Goal: Task Accomplishment & Management: Use online tool/utility

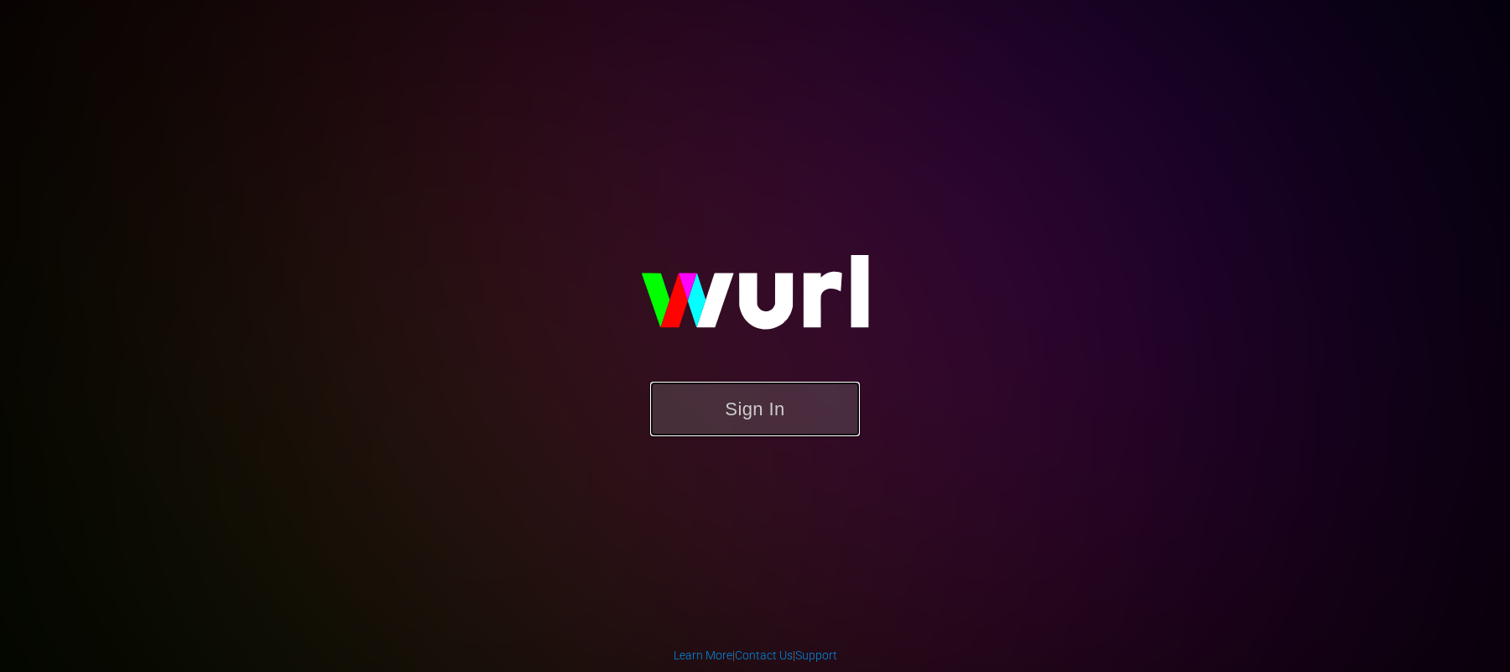
click at [704, 424] on button "Sign In" at bounding box center [755, 409] width 210 height 55
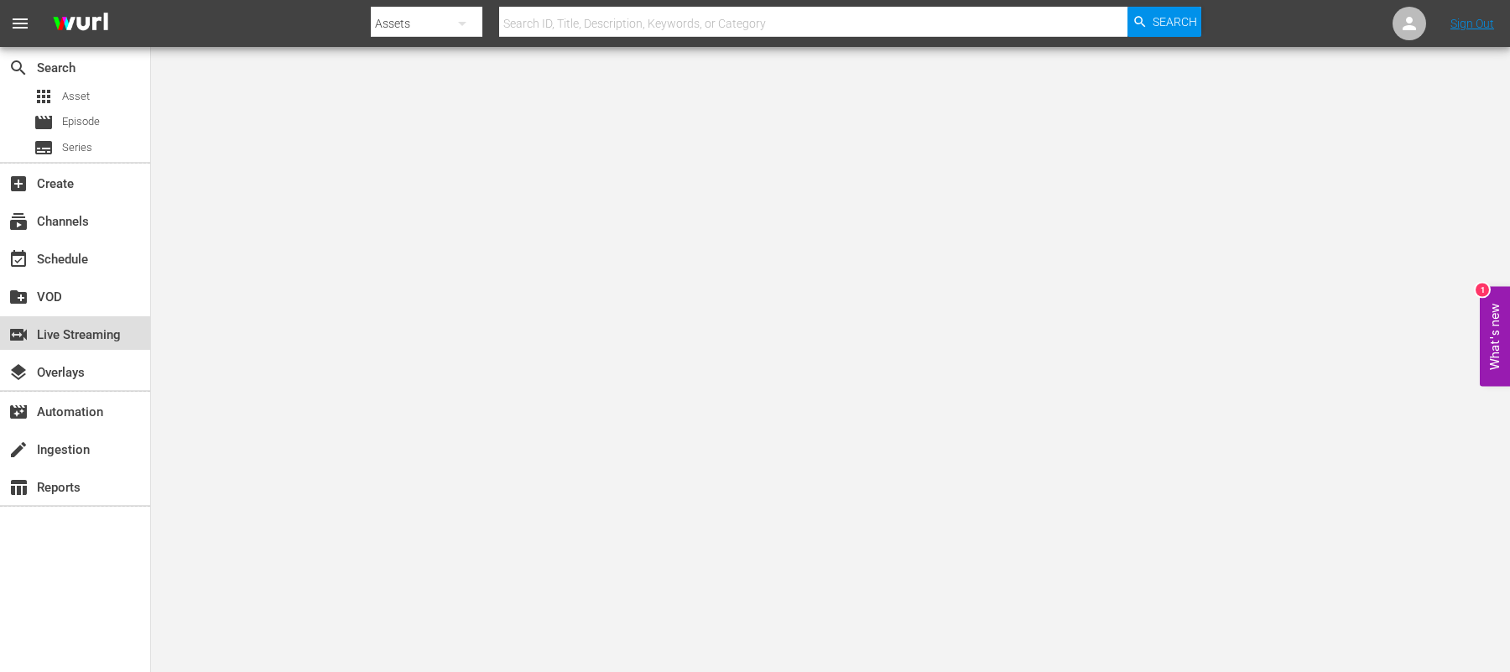
click at [67, 334] on div "switch_video Live Streaming" at bounding box center [47, 332] width 94 height 15
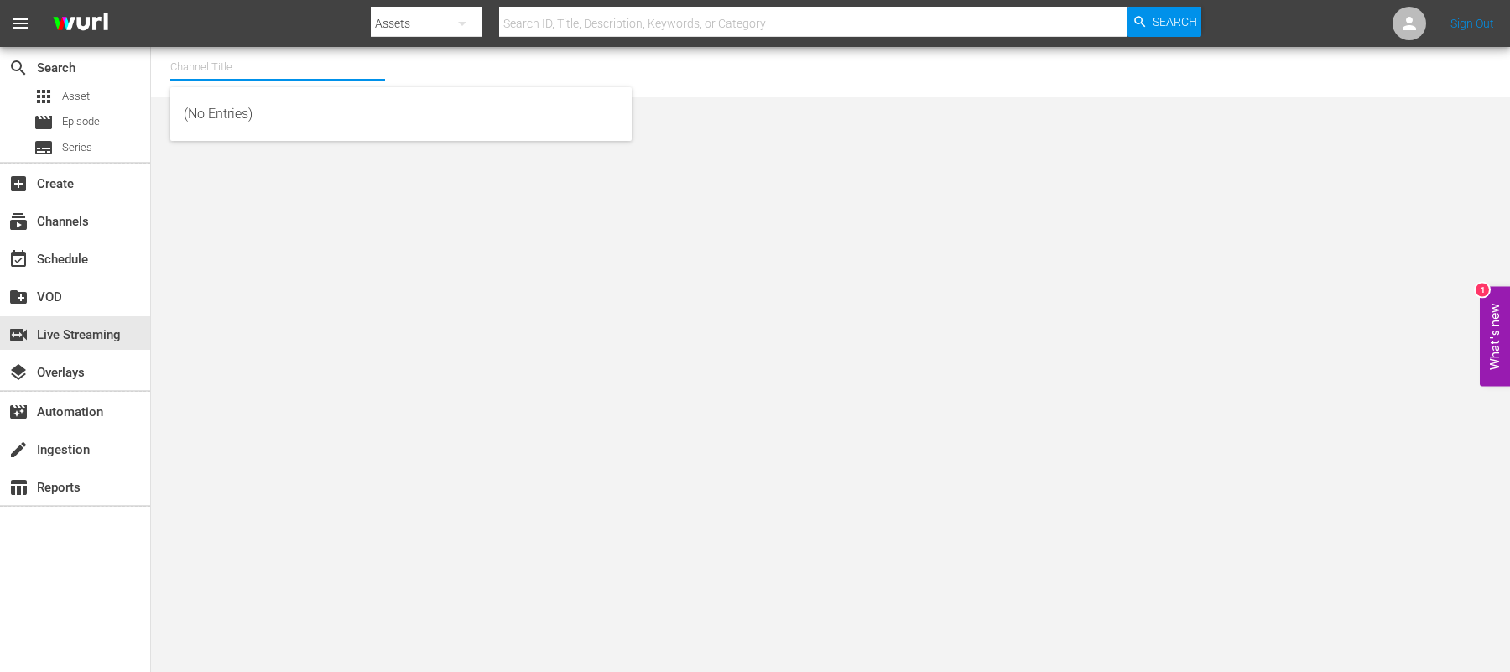
click at [177, 64] on input "text" at bounding box center [277, 67] width 215 height 40
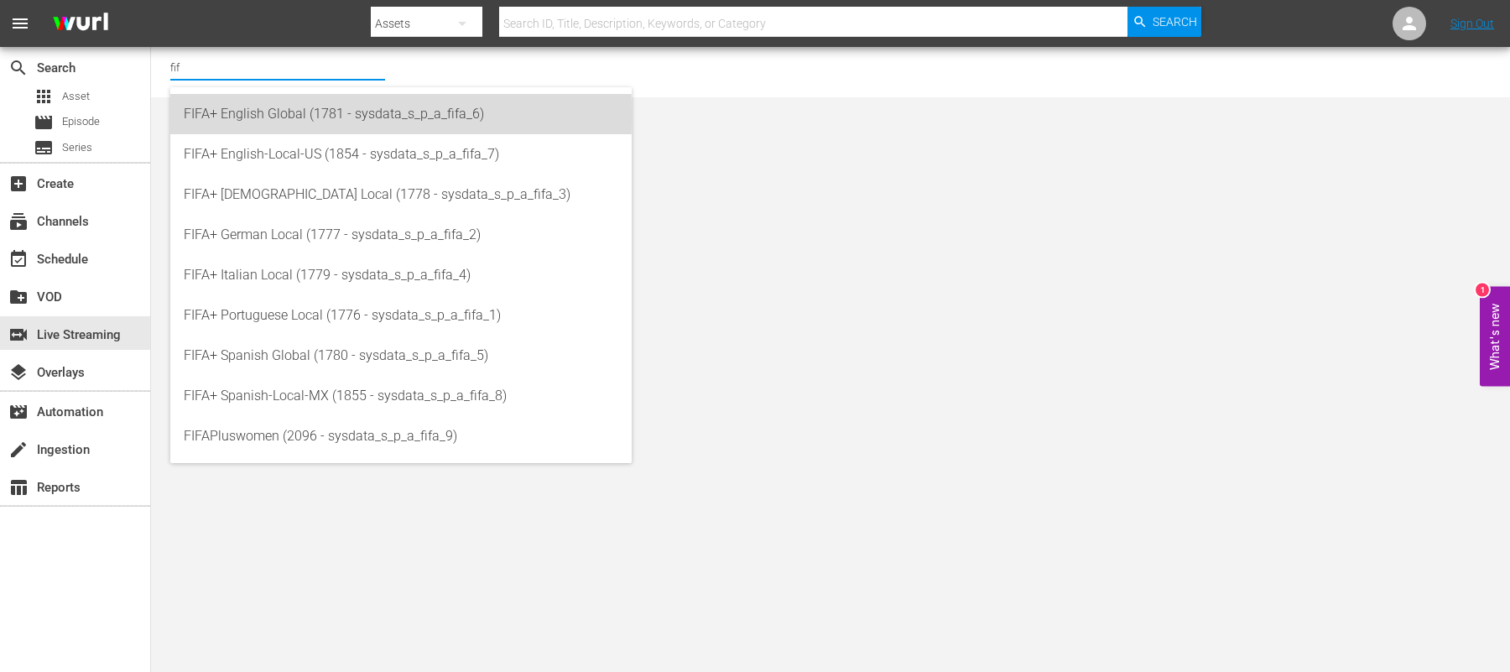
click at [307, 114] on div "FIFA+ English Global (1781 - sysdata_s_p_a_fifa_6)" at bounding box center [401, 114] width 434 height 40
type input "FIFA+ English Global (1781 - sysdata_s_p_a_fifa_6)"
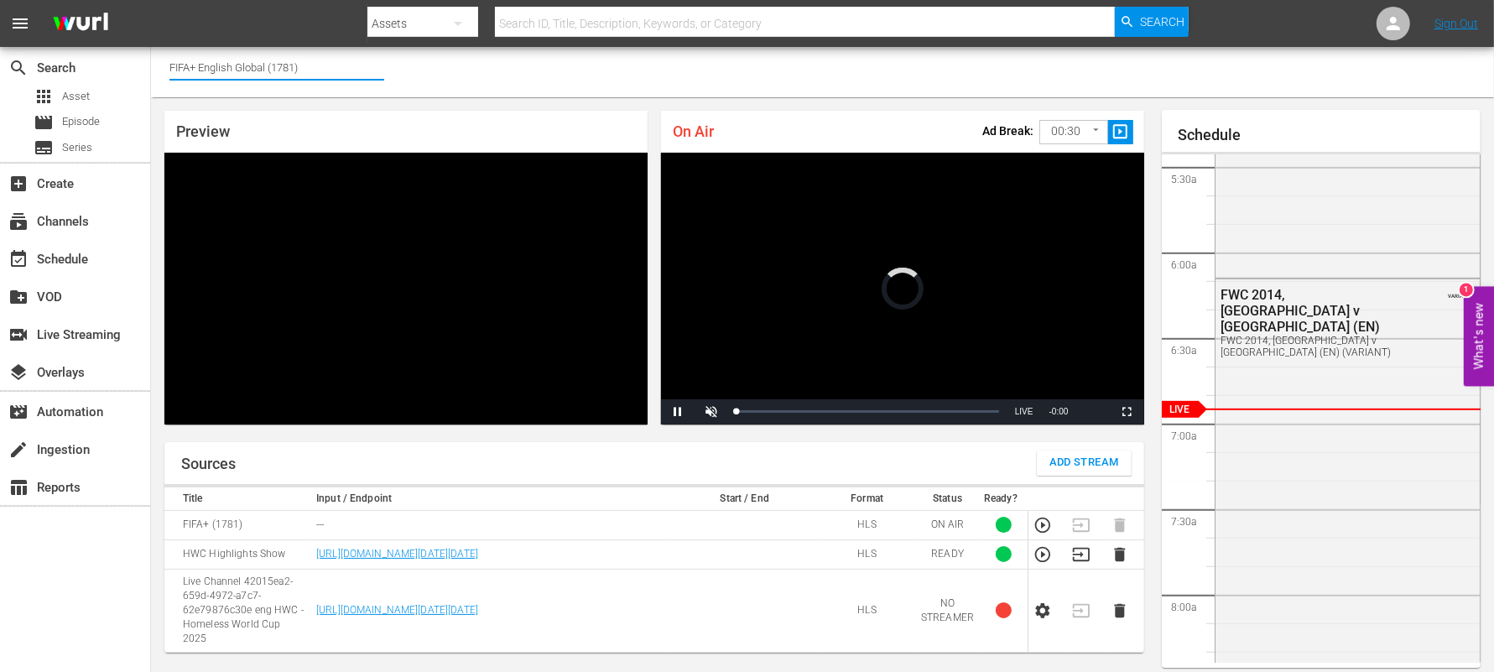
drag, startPoint x: 328, startPoint y: 63, endPoint x: 201, endPoint y: 70, distance: 126.8
click at [201, 70] on input "FIFA+ English Global (1781)" at bounding box center [276, 67] width 215 height 40
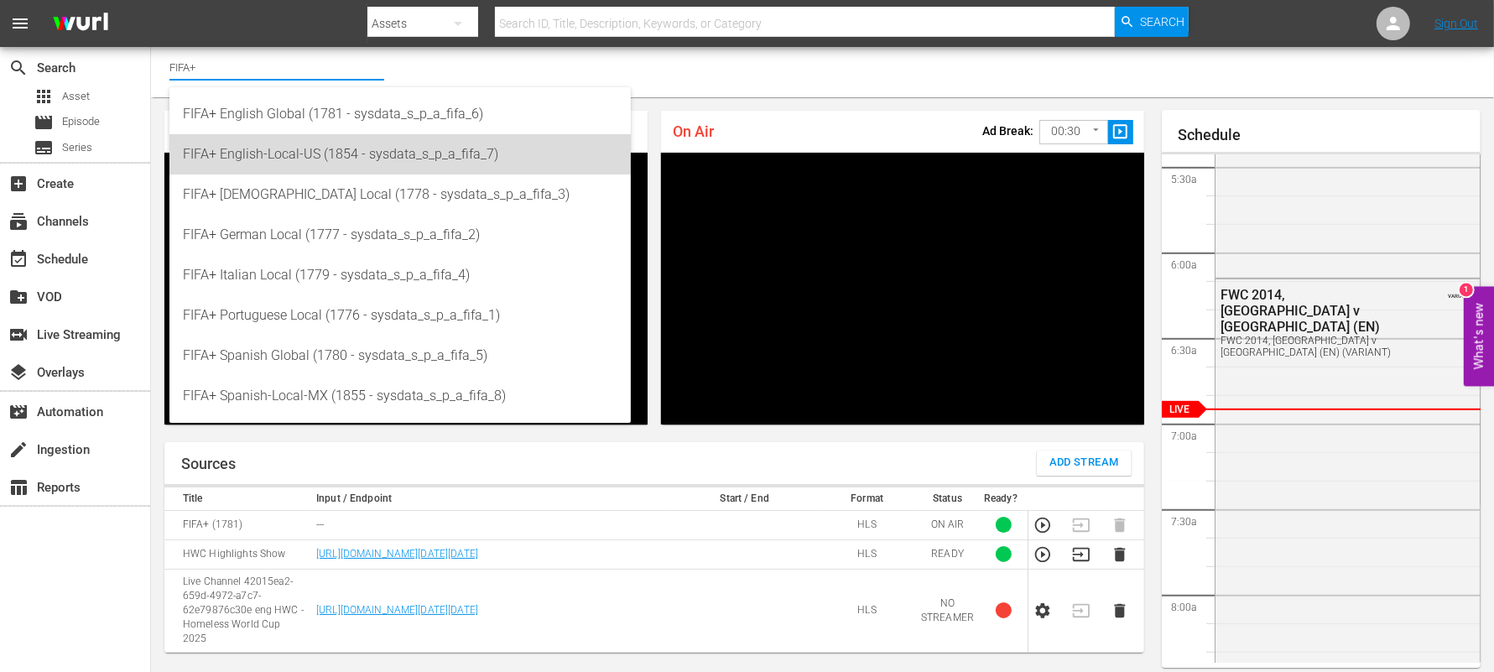
click at [335, 164] on div "FIFA+ English-Local-US (1854 - sysdata_s_p_a_fifa_7)" at bounding box center [400, 154] width 434 height 40
type input "FIFA+ English-Local-US (1854 - sysdata_s_p_a_fifa_7)"
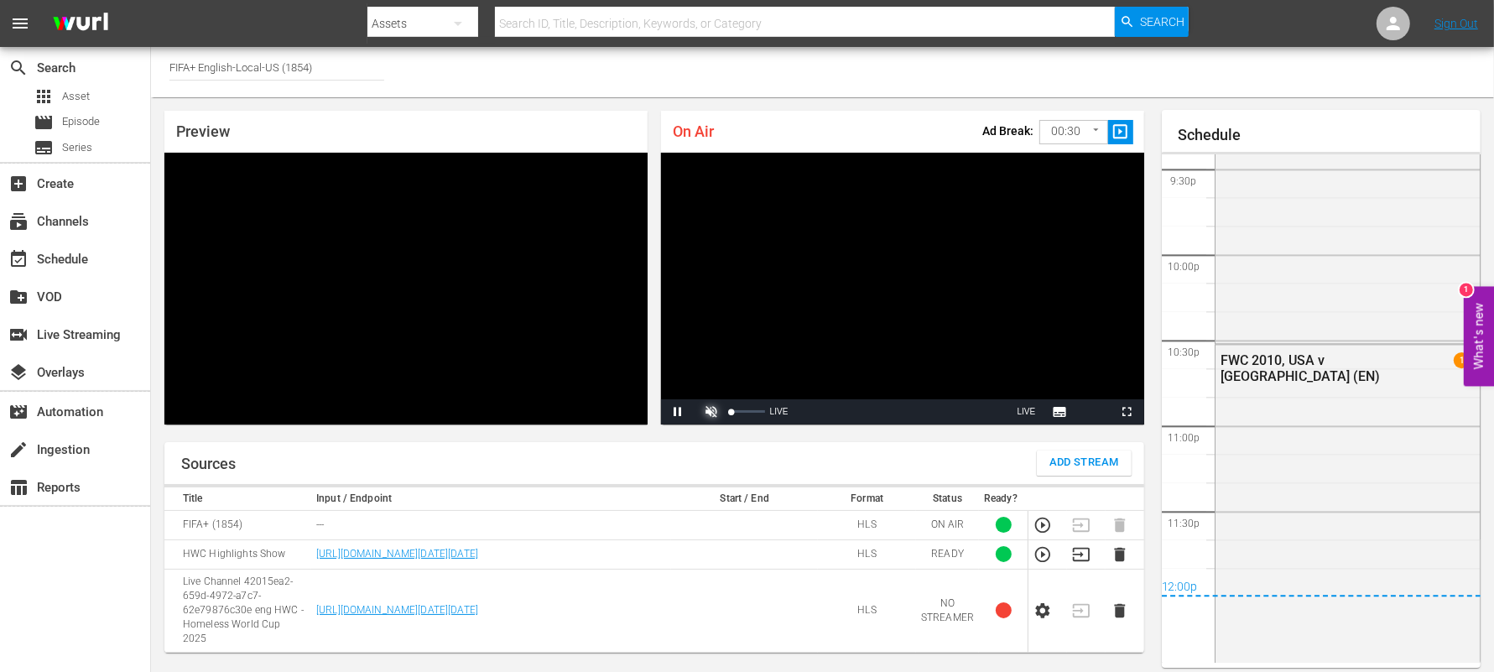
click at [711, 412] on span "Video Player" at bounding box center [711, 412] width 0 height 0
click at [1295, 385] on div "FWC 2010, USA v [GEOGRAPHIC_DATA] (EN) 1" at bounding box center [1347, 367] width 265 height 45
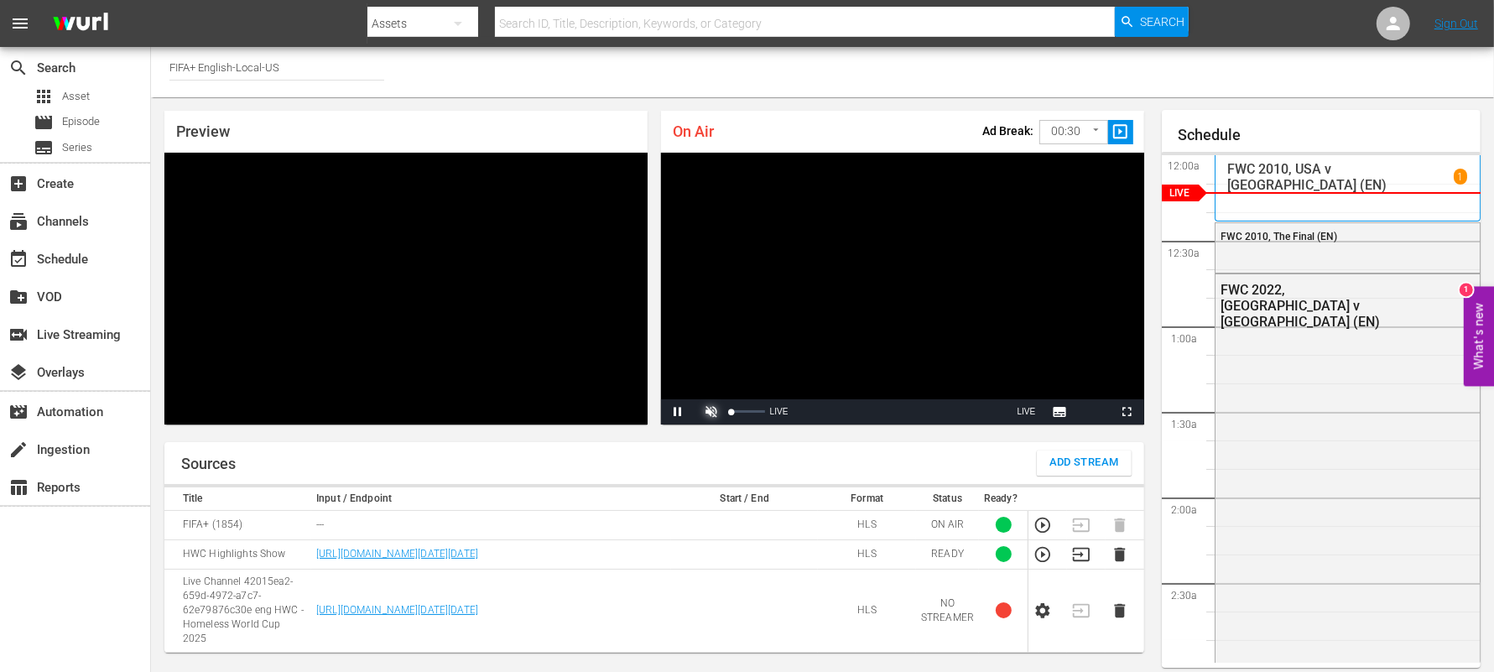
click at [711, 412] on span "Video Player" at bounding box center [711, 412] width 0 height 0
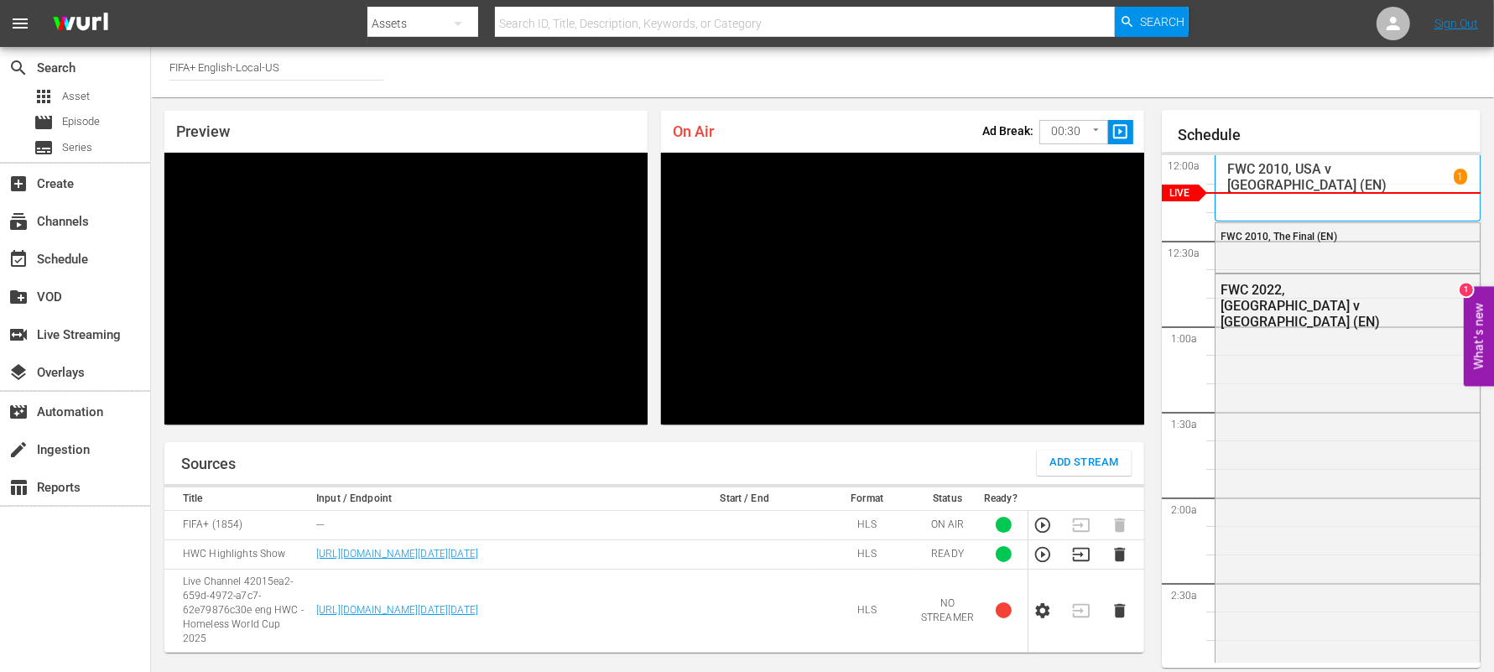
click at [1303, 91] on div "Channel Title FIFA+ English-Local-US" at bounding box center [822, 72] width 1343 height 50
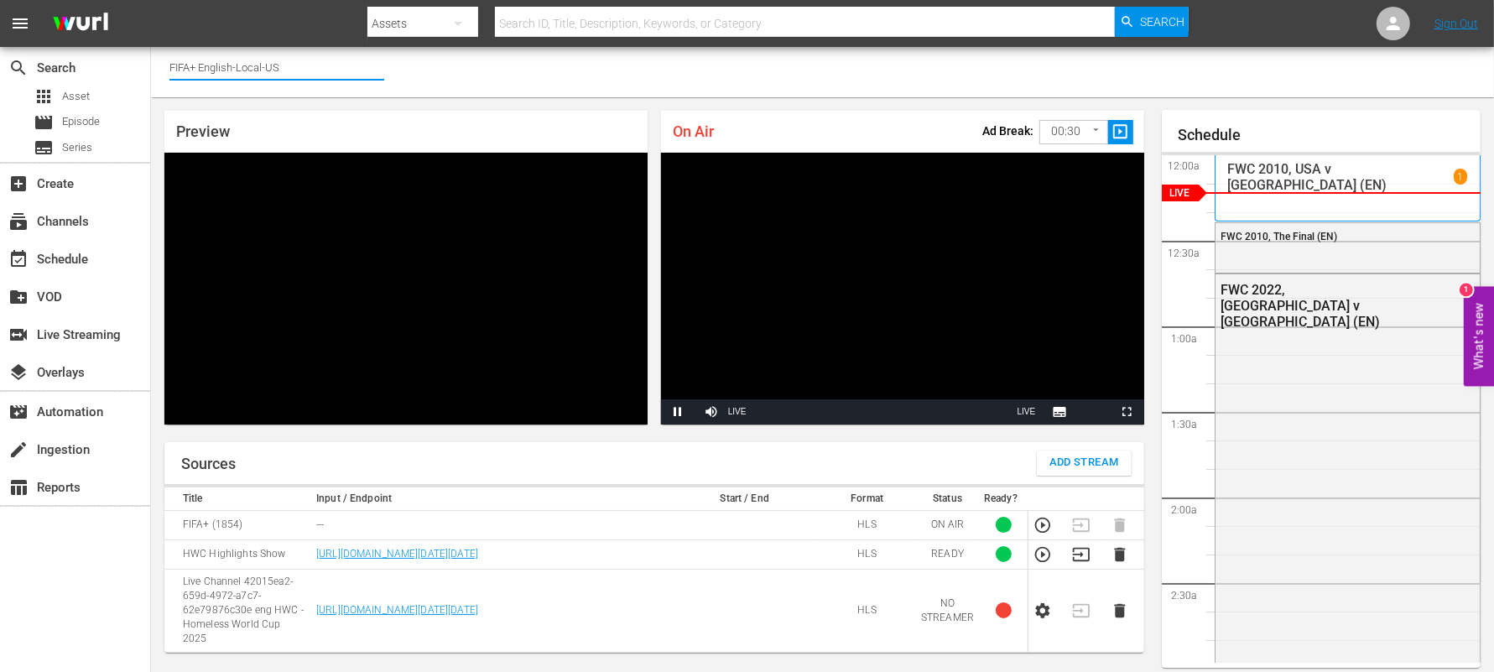
click at [313, 73] on input "FIFA+ English-Local-US" at bounding box center [276, 67] width 215 height 40
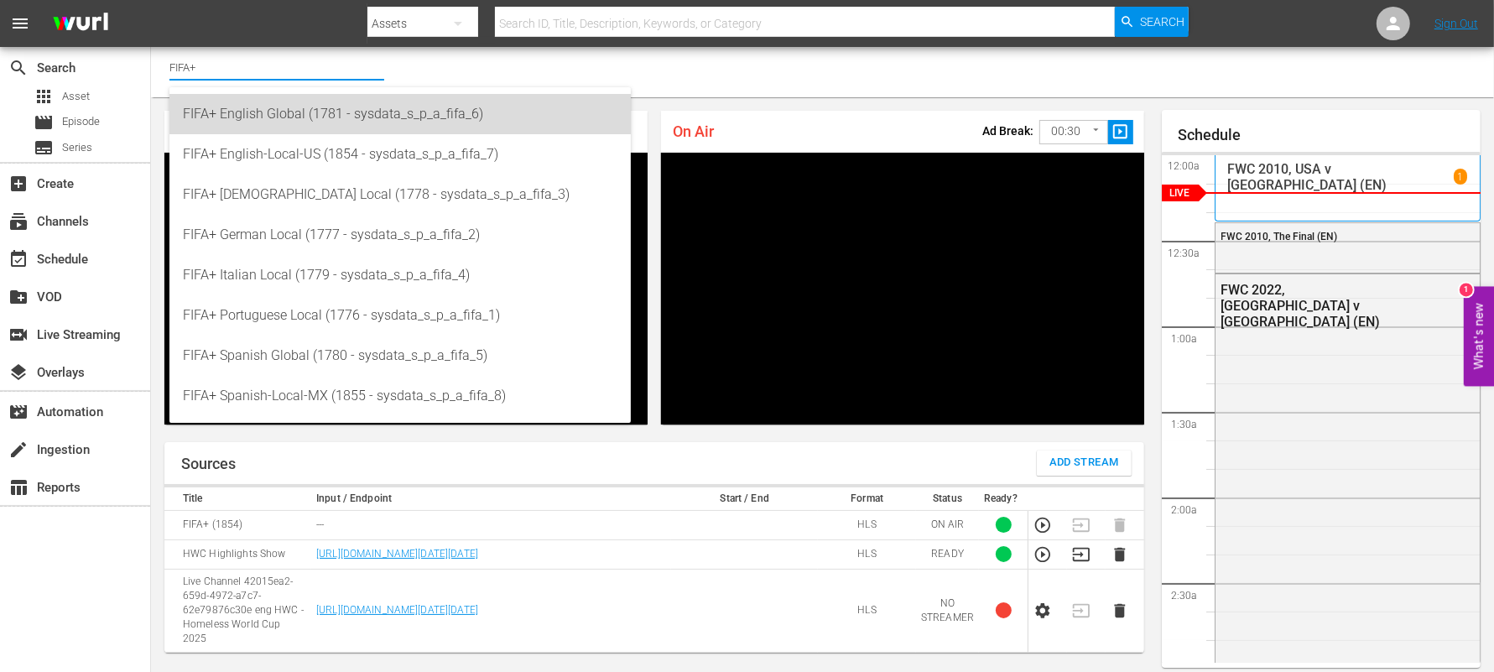
click at [291, 114] on div "FIFA+ English Global (1781 - sysdata_s_p_a_fifa_6)" at bounding box center [400, 114] width 434 height 40
type input "FIFA+ English Global (1781 - sysdata_s_p_a_fifa_6)"
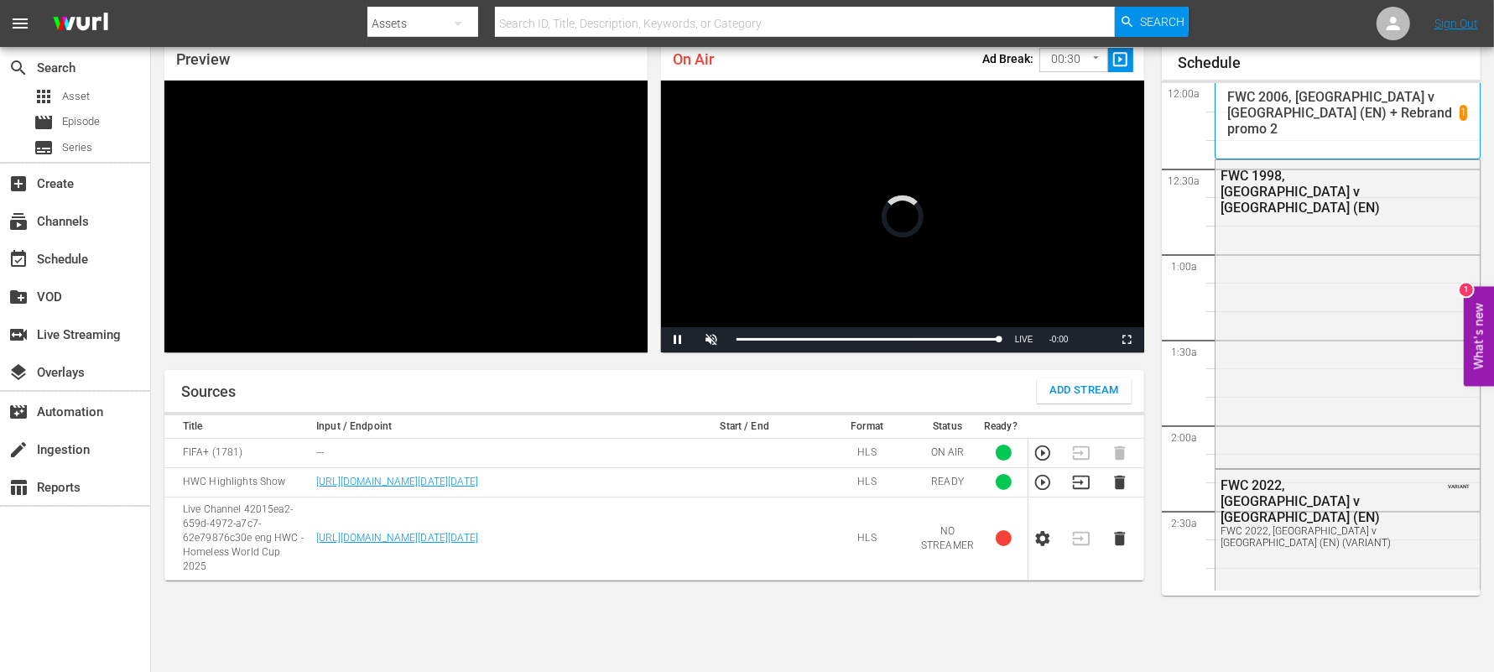
scroll to position [987, 0]
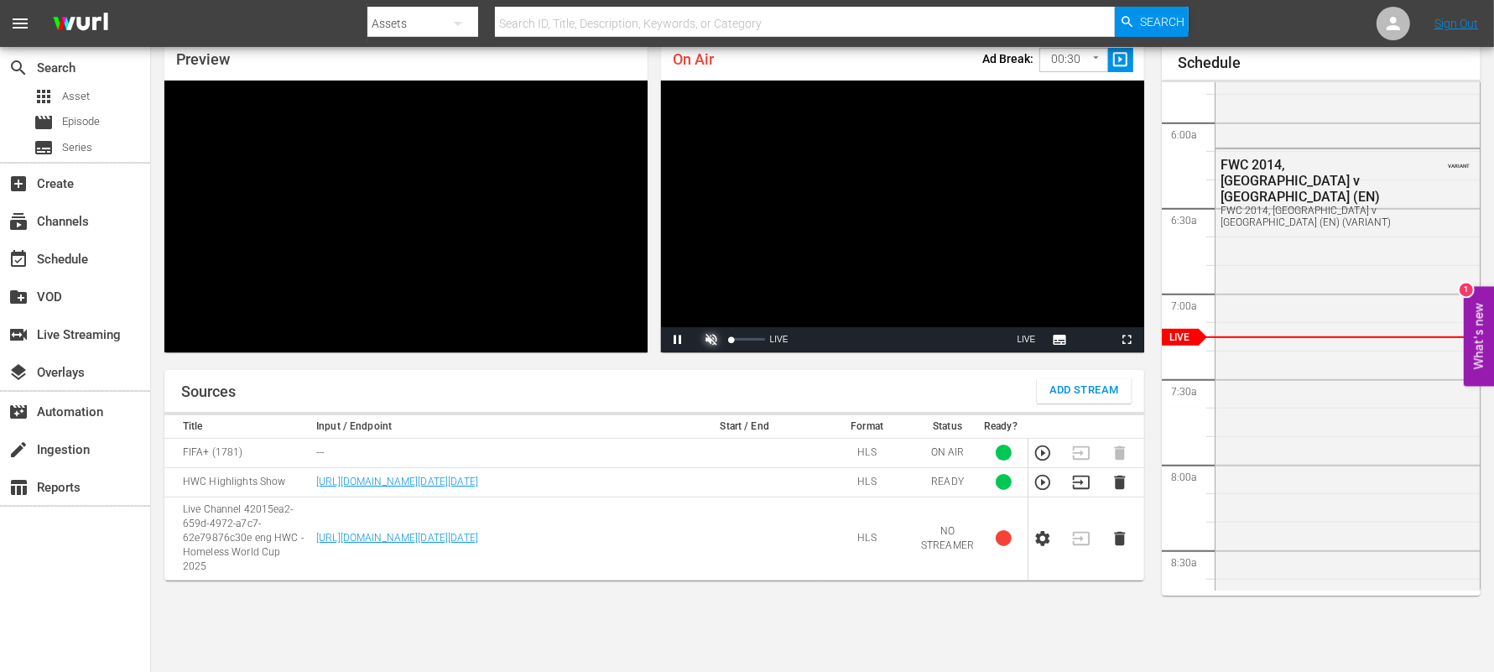
click at [711, 340] on span "Video Player" at bounding box center [711, 340] width 0 height 0
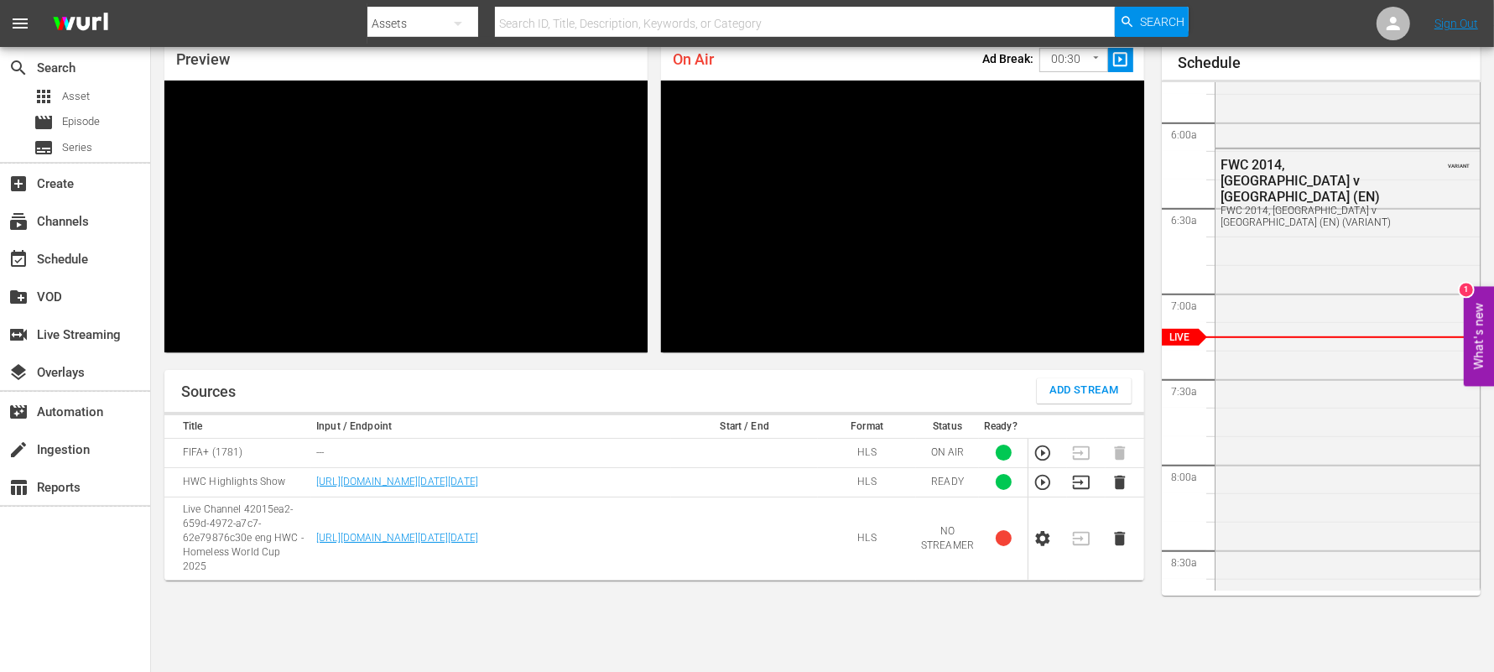
click at [233, 633] on div "Sources Add Stream Title Input / Endpoint Start / End Format Status Ready? FIFA…" at bounding box center [654, 533] width 980 height 327
click at [1018, 18] on input "text" at bounding box center [805, 23] width 620 height 40
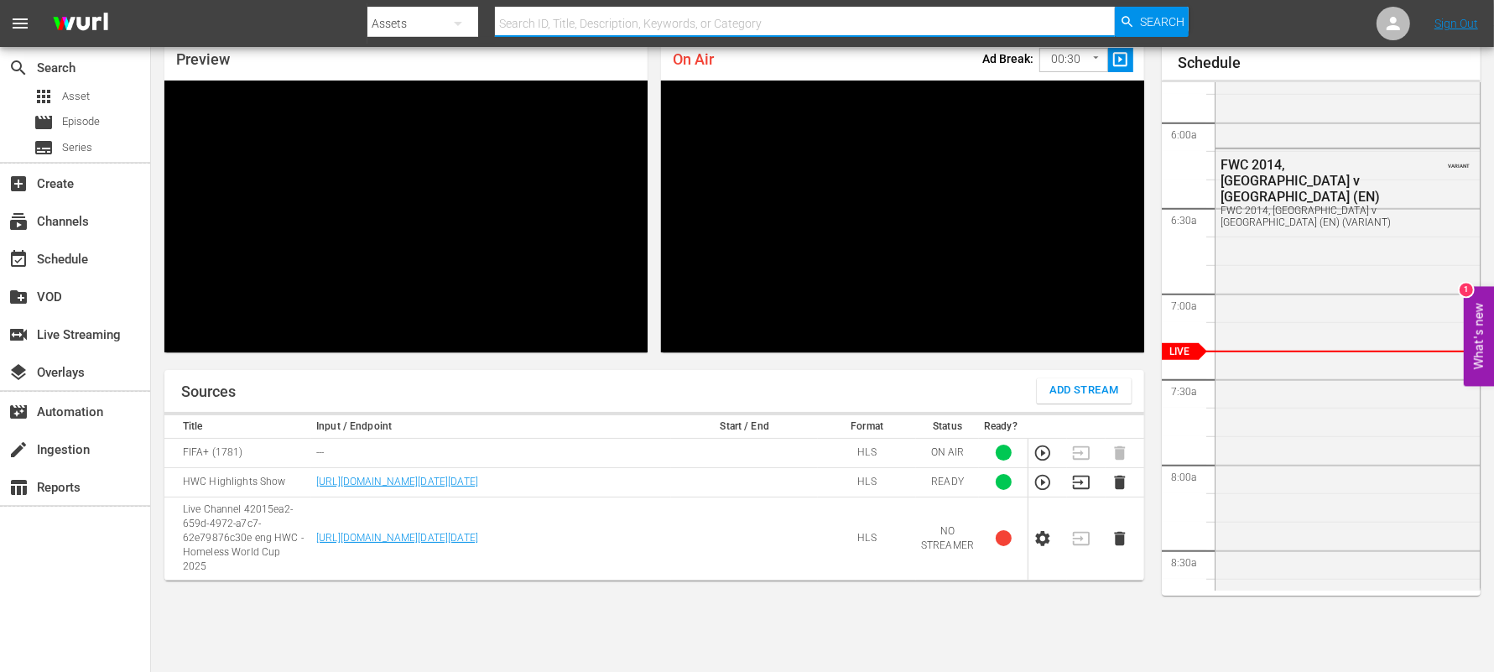
scroll to position [0, 0]
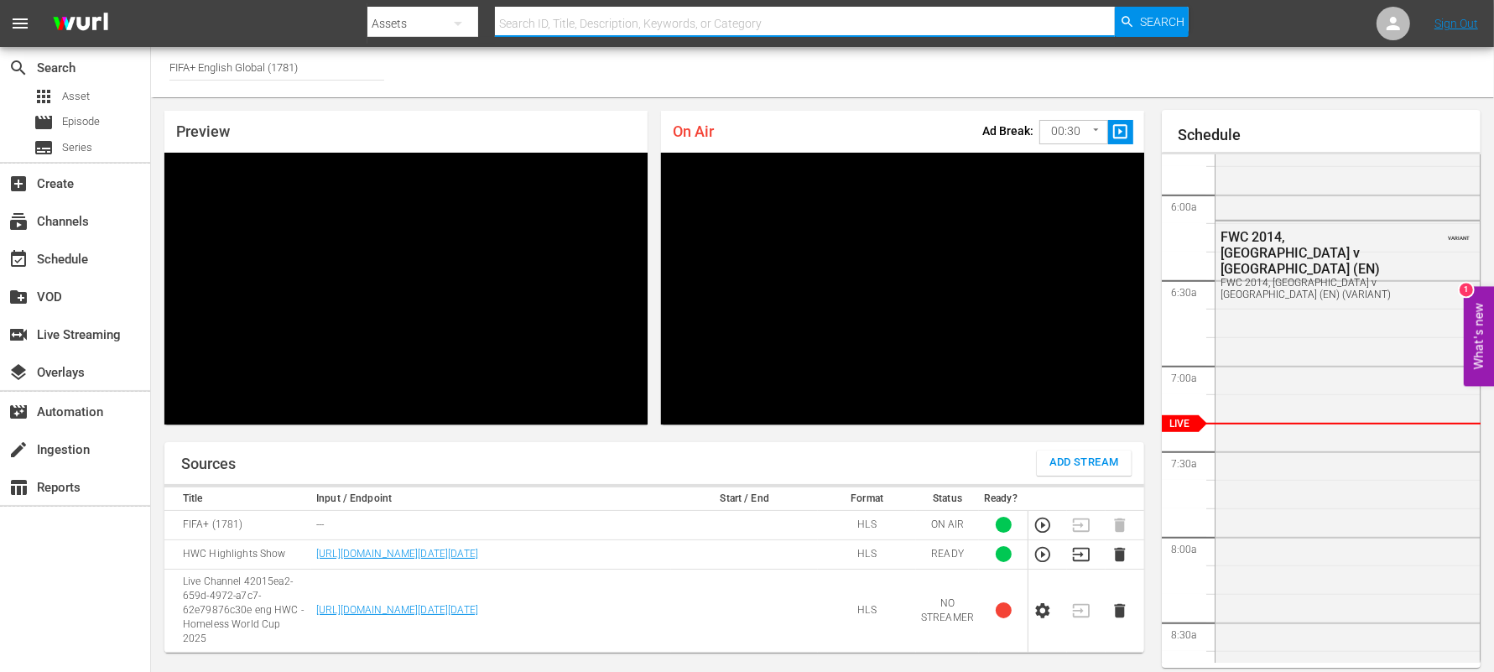
click at [327, 65] on input "FIFA+ English Global (1781)" at bounding box center [276, 67] width 215 height 40
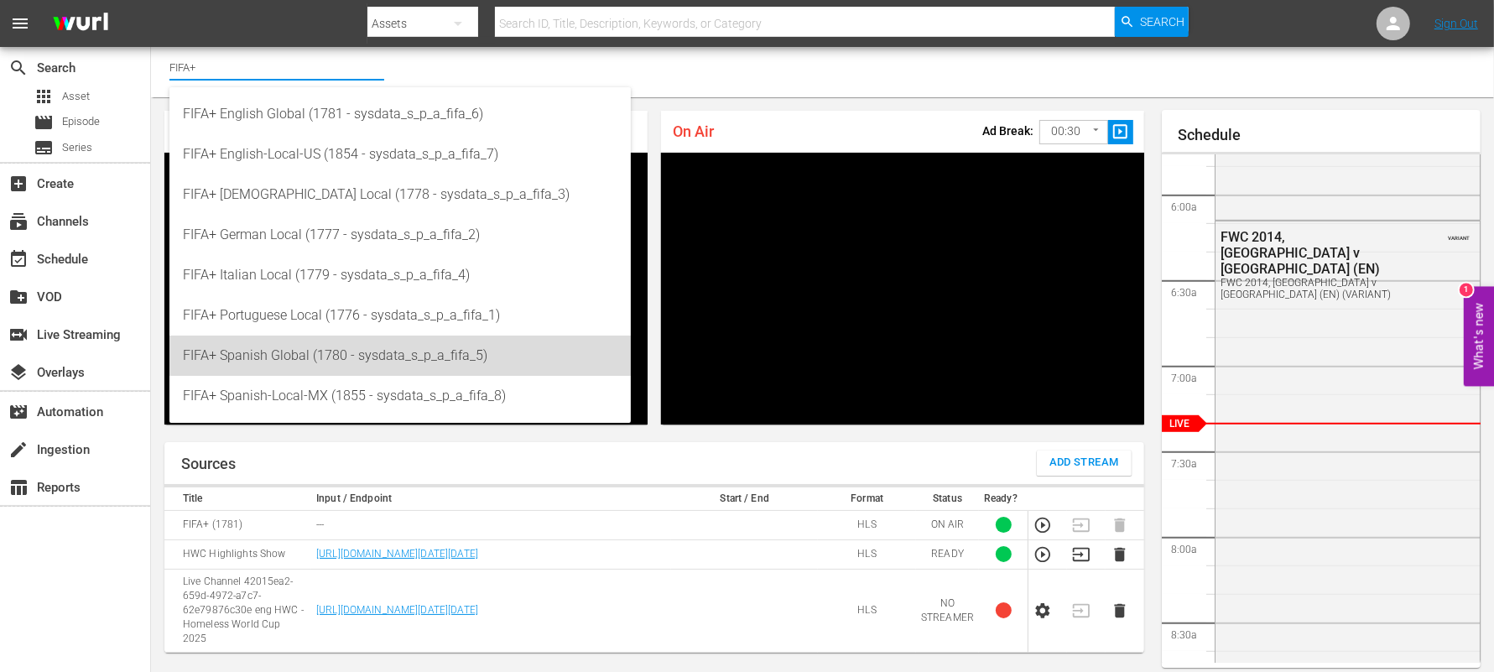
click at [263, 359] on div "FIFA+ Spanish Global (1780 - sysdata_s_p_a_fifa_5)" at bounding box center [400, 355] width 434 height 40
type input "FIFA+ Spanish Global (1780 - sysdata_s_p_a_fifa_5)"
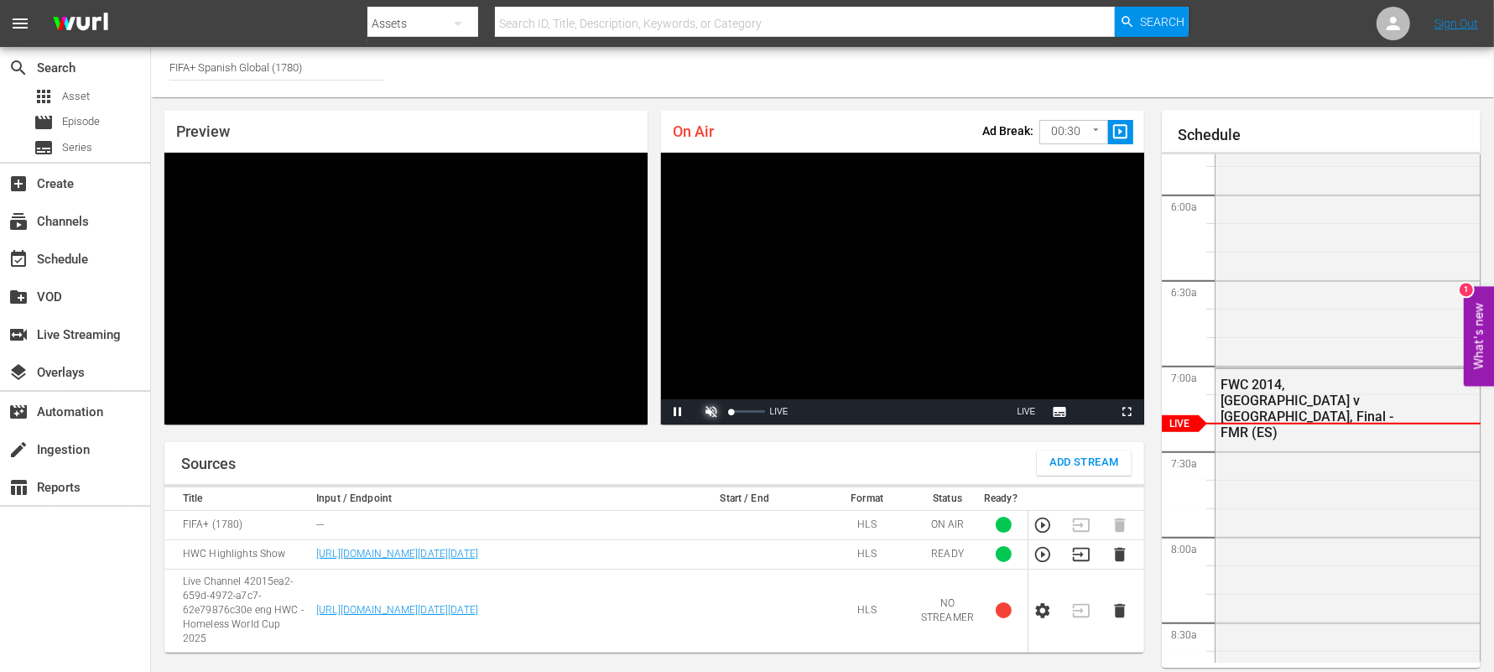
click at [711, 412] on span "Video Player" at bounding box center [711, 412] width 0 height 0
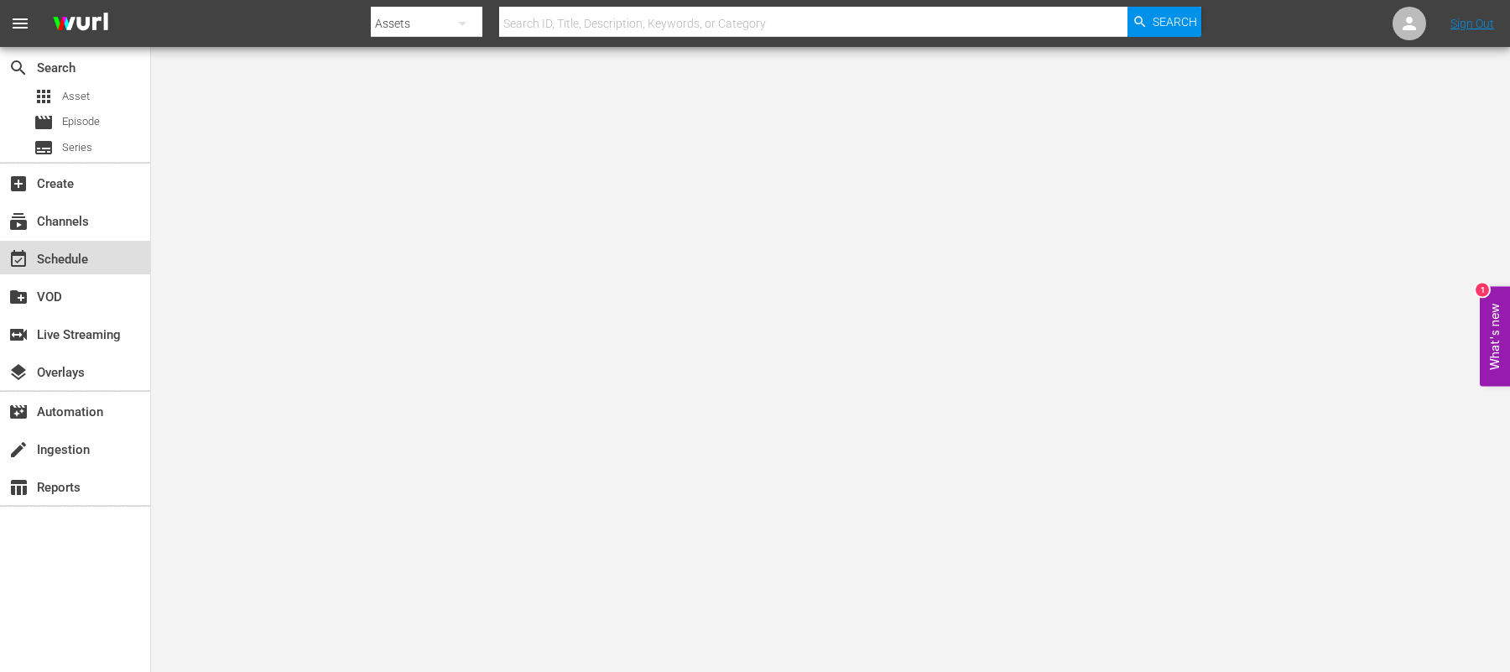
click at [43, 258] on div "event_available Schedule" at bounding box center [47, 256] width 94 height 15
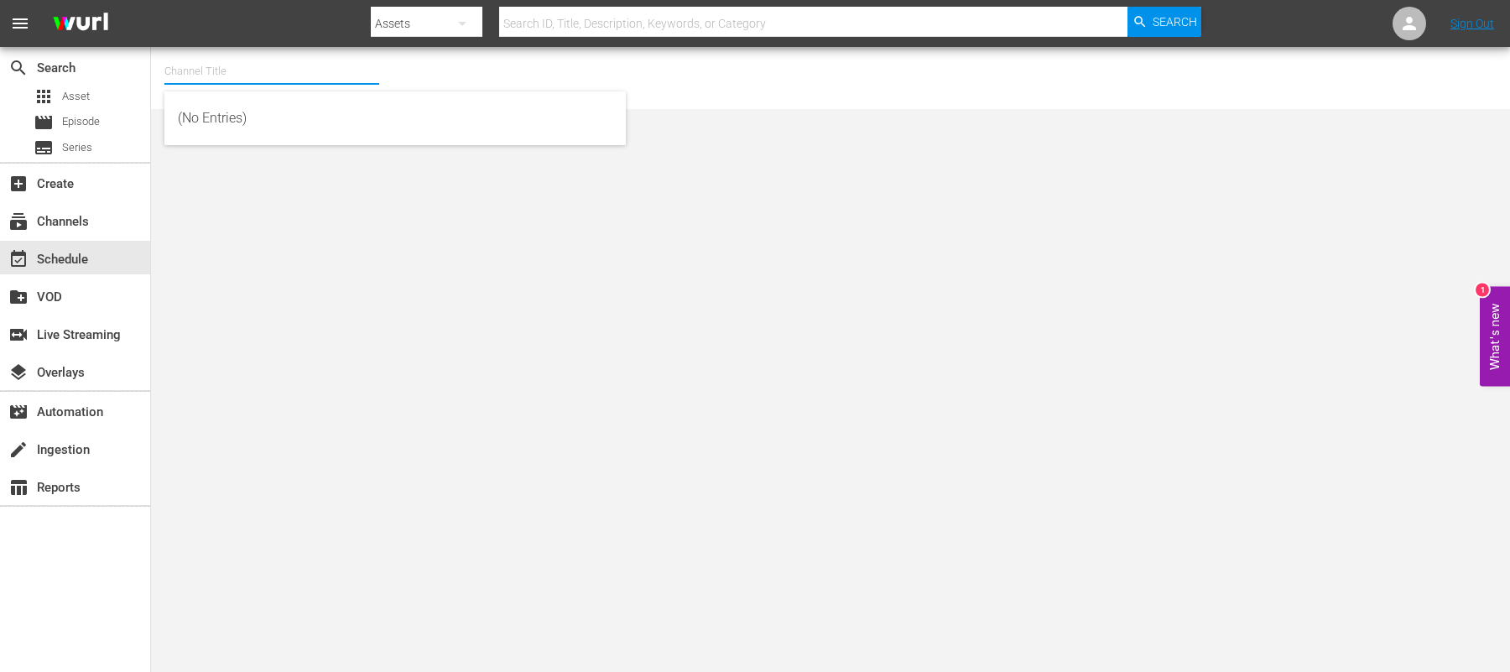
click at [283, 78] on input "text" at bounding box center [271, 71] width 215 height 40
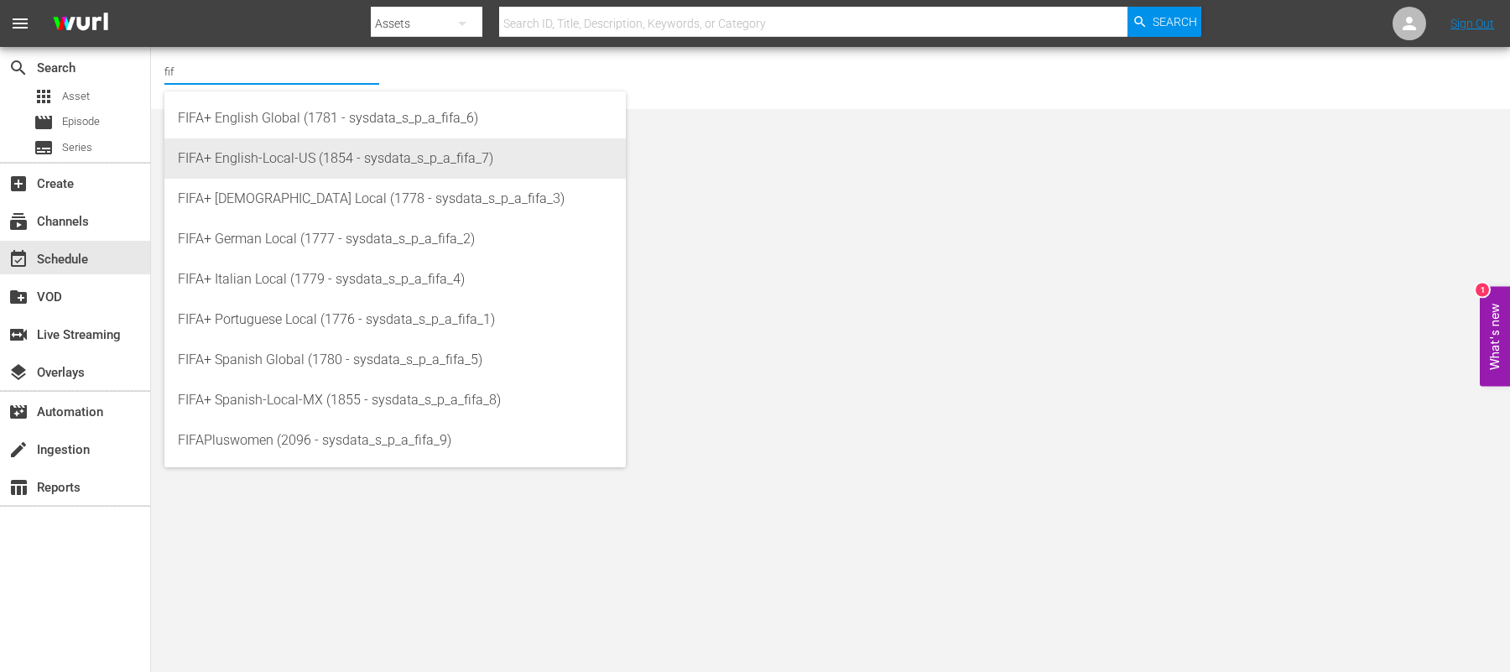
click at [325, 152] on div "FIFA+ English-Local-US (1854 - sysdata_s_p_a_fifa_7)" at bounding box center [395, 158] width 434 height 40
type input "FIFA+ English-Local-US (1854 - sysdata_s_p_a_fifa_7)"
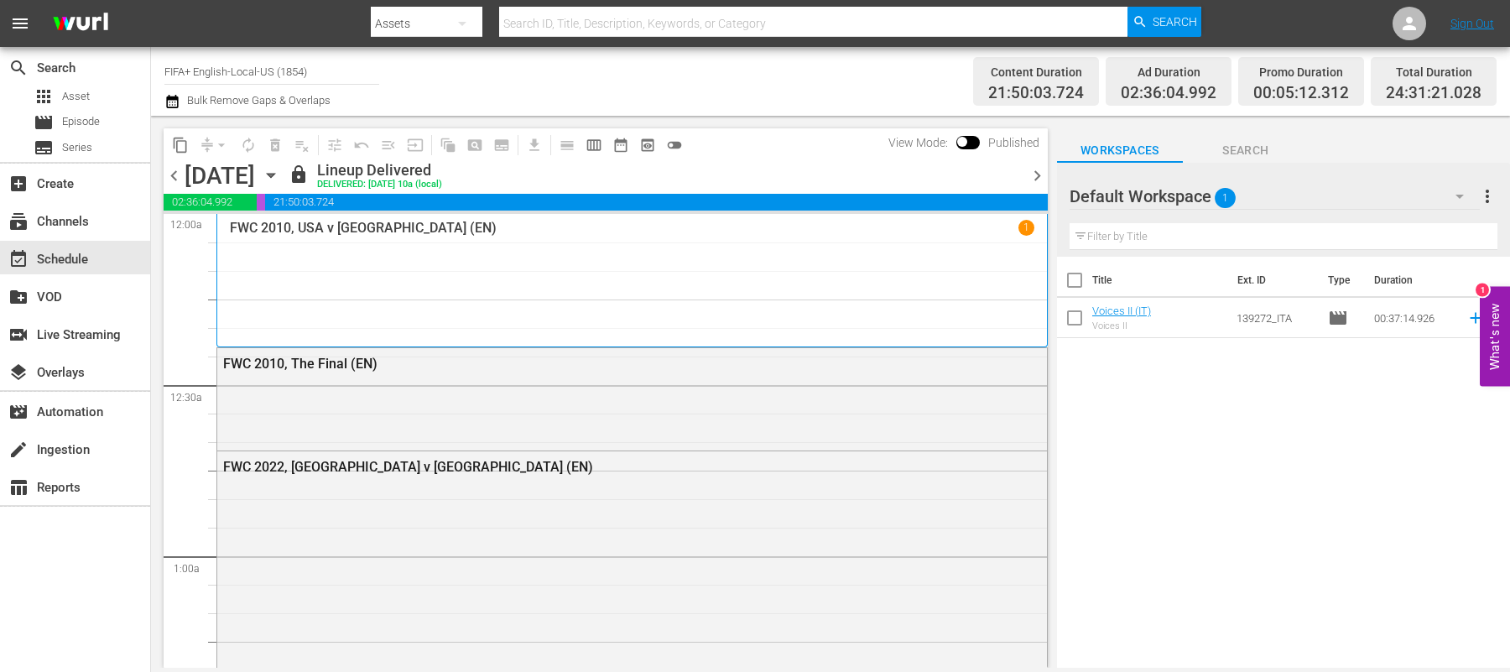
click at [543, 285] on div "FWC 2010, USA v [GEOGRAPHIC_DATA] (EN) 1" at bounding box center [632, 280] width 804 height 121
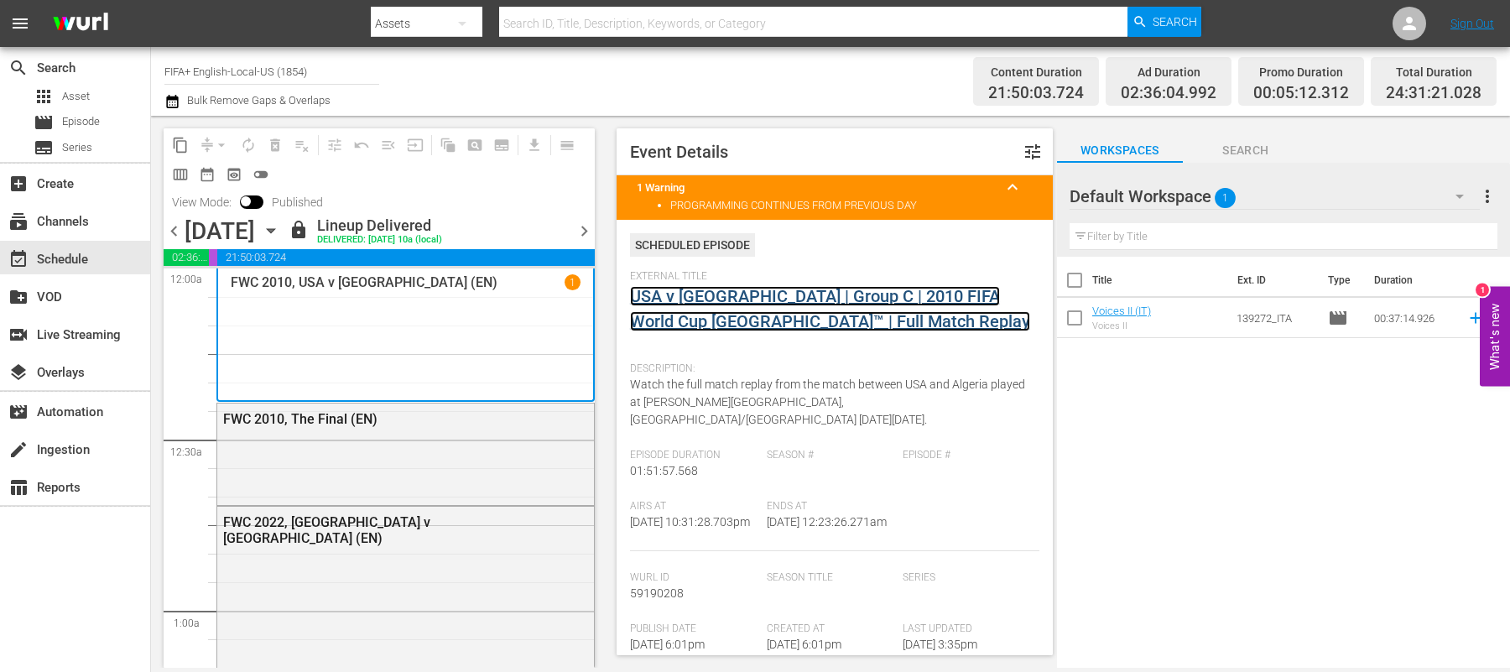
click at [729, 297] on link "USA v [GEOGRAPHIC_DATA] | Group C | 2010 FIFA World Cup [GEOGRAPHIC_DATA]™ | Fu…" at bounding box center [830, 308] width 400 height 45
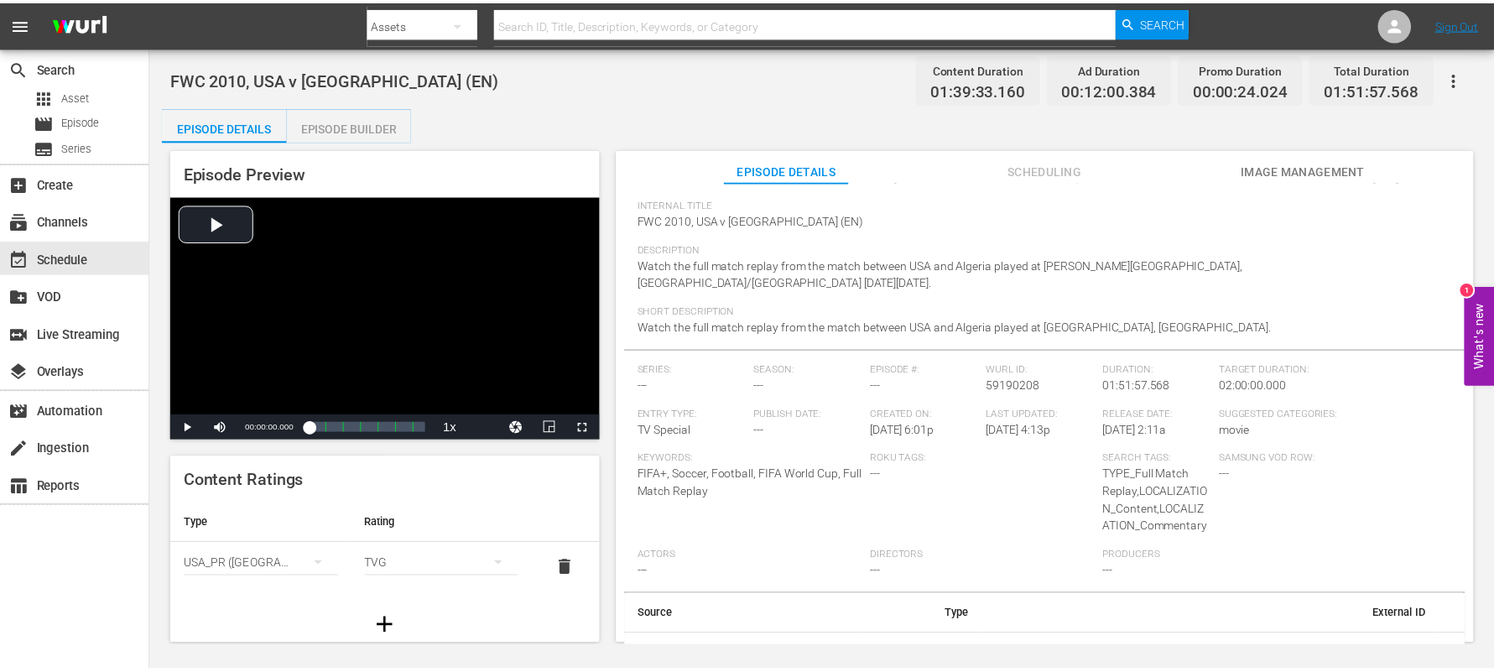
scroll to position [112, 0]
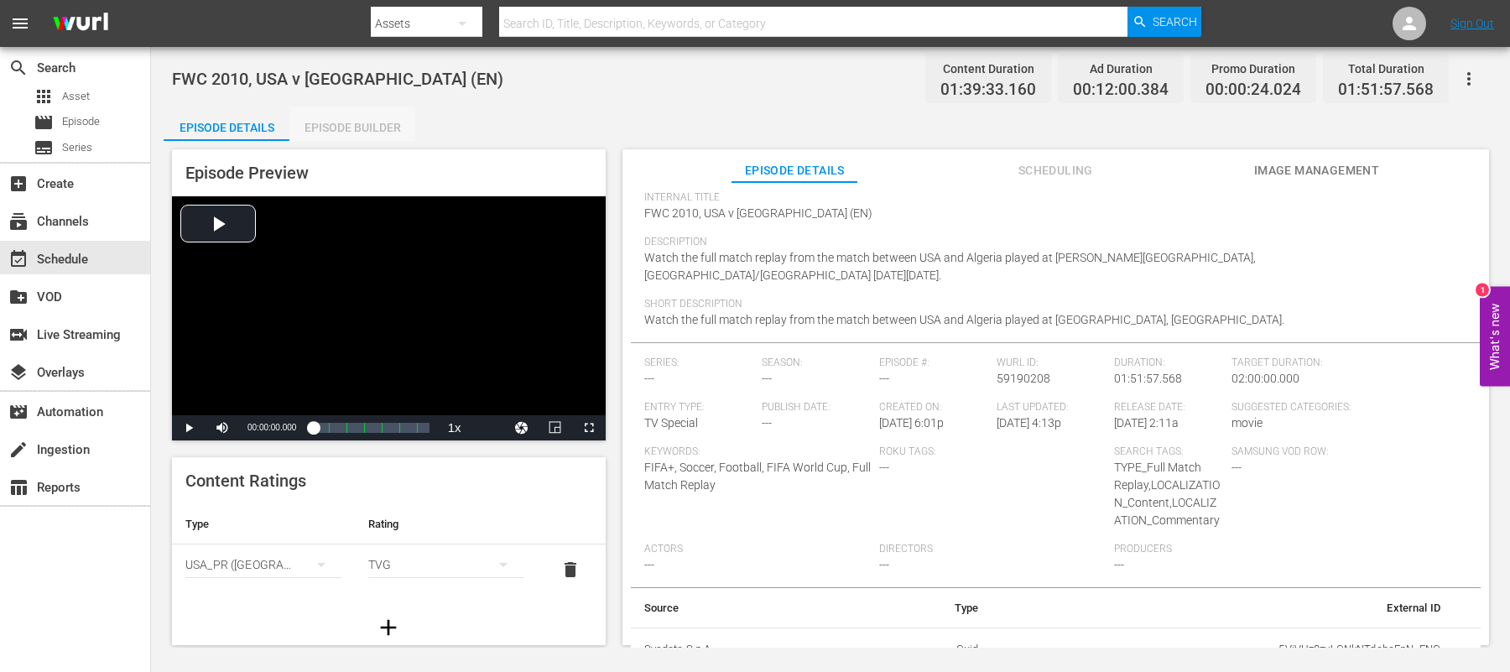
click at [372, 130] on div "Episode Builder" at bounding box center [352, 127] width 126 height 40
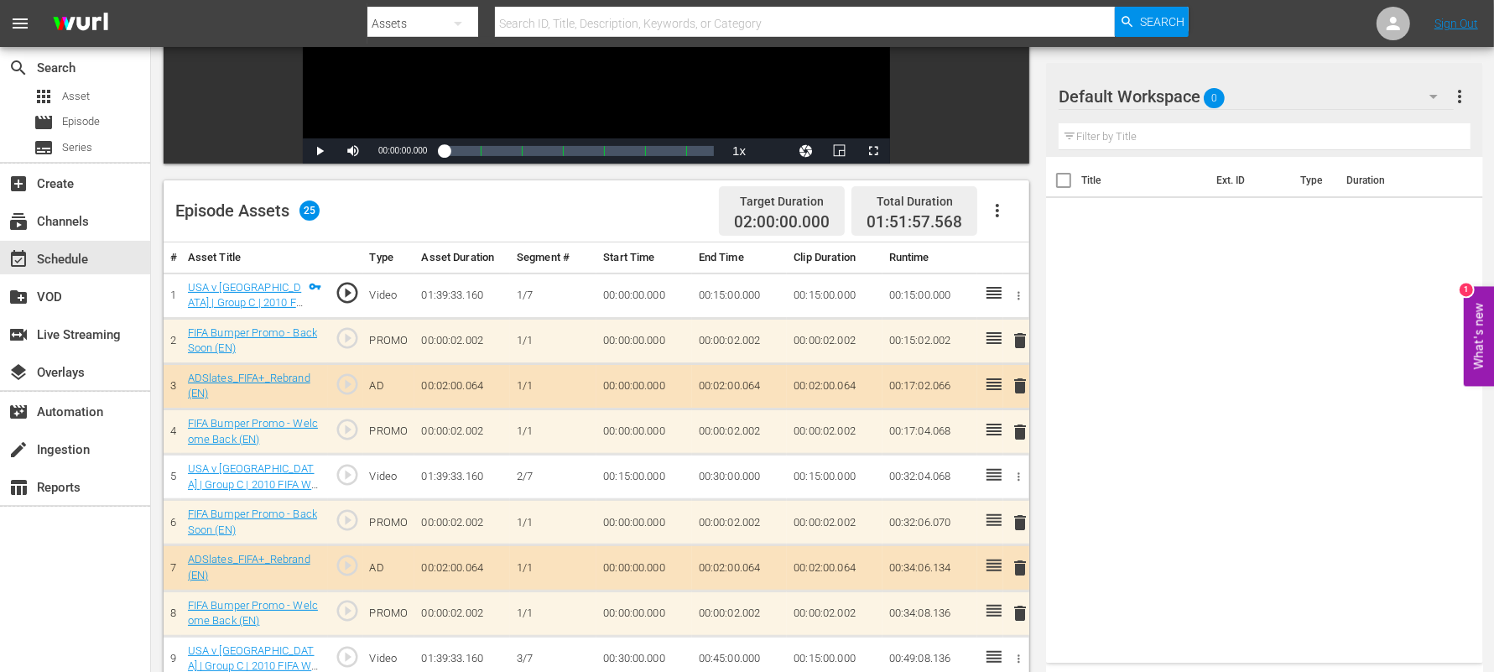
scroll to position [309, 0]
